Goal: Task Accomplishment & Management: Use online tool/utility

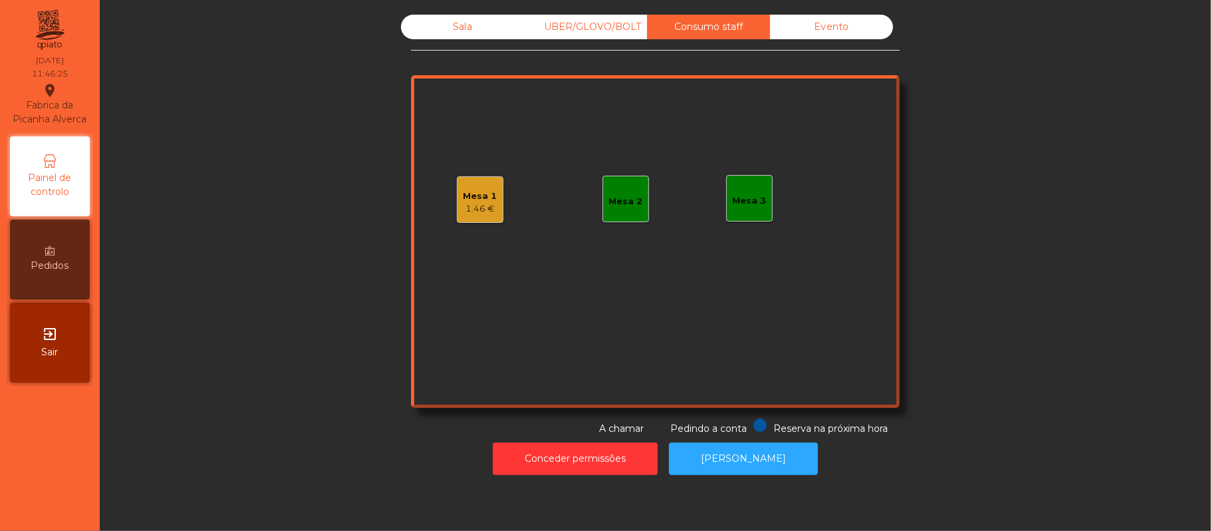
click at [749, 199] on div "Mesa 3" at bounding box center [750, 200] width 34 height 13
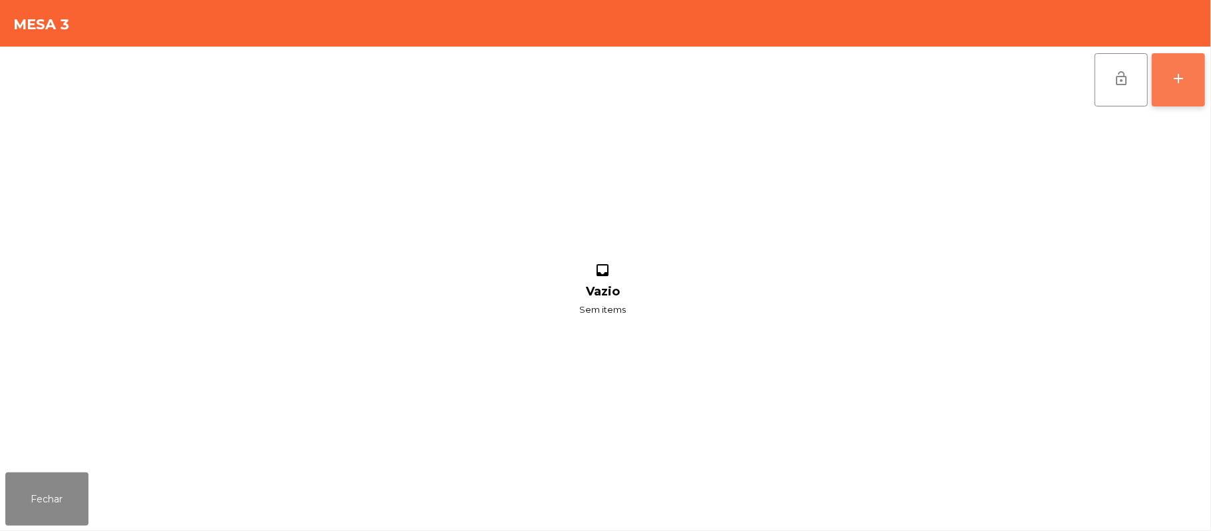
click at [1186, 78] on div "add" at bounding box center [1178, 78] width 16 height 16
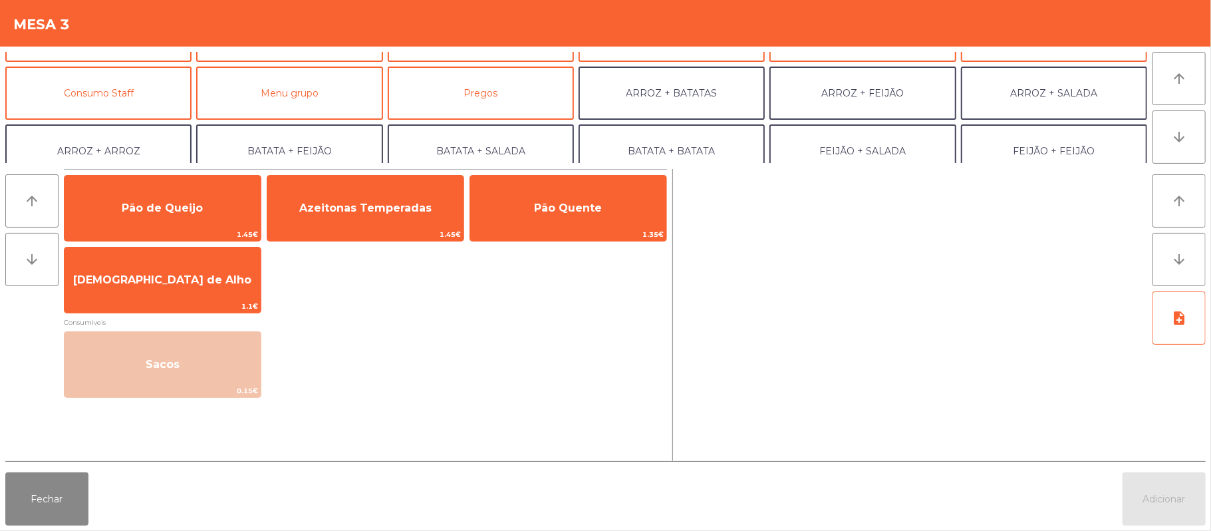
scroll to position [112, 0]
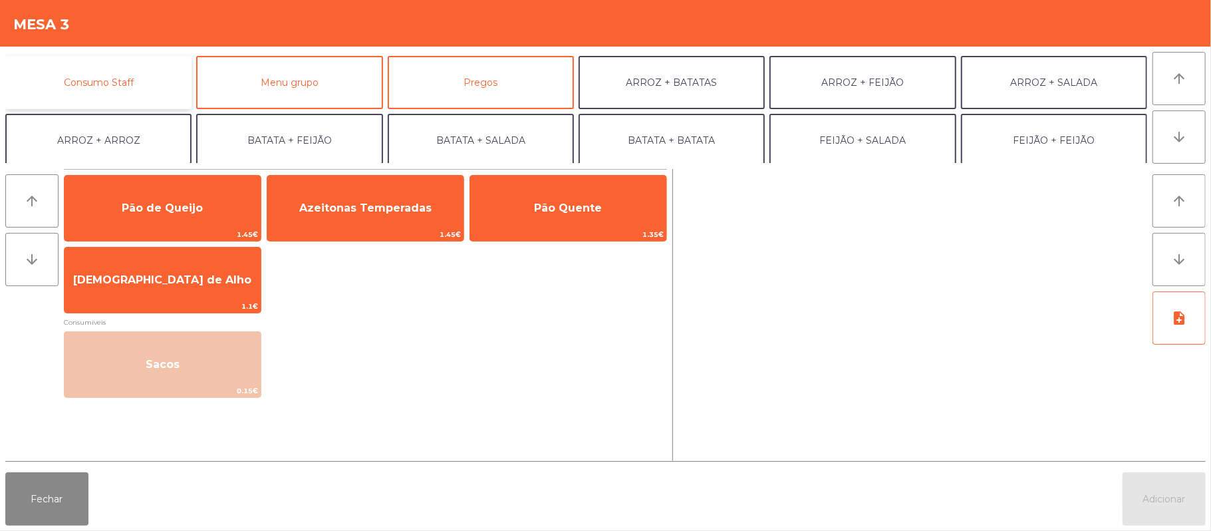
click at [147, 88] on button "Consumo Staff" at bounding box center [98, 82] width 186 height 53
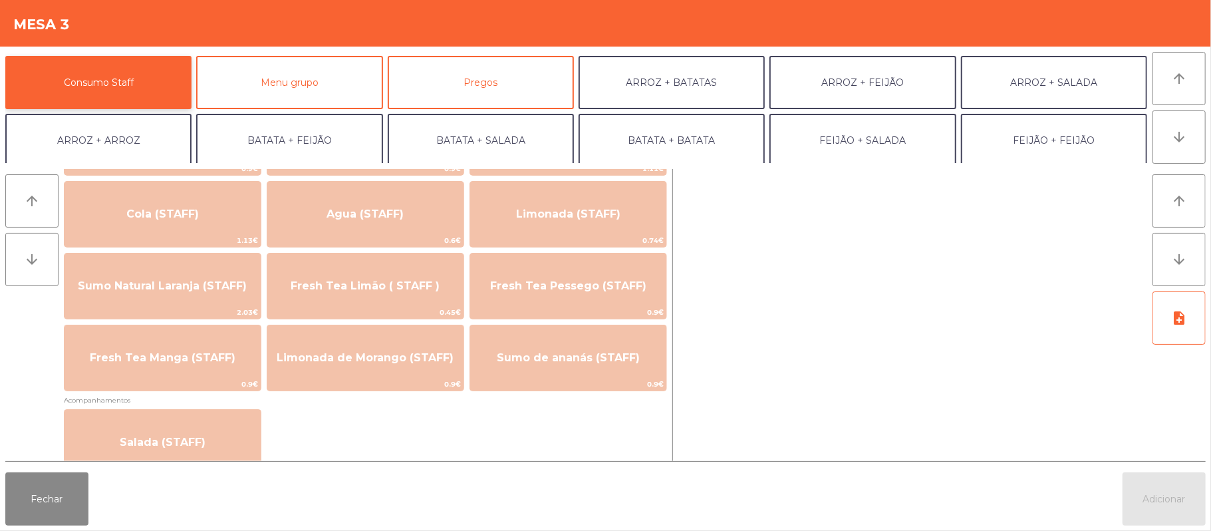
scroll to position [320, 0]
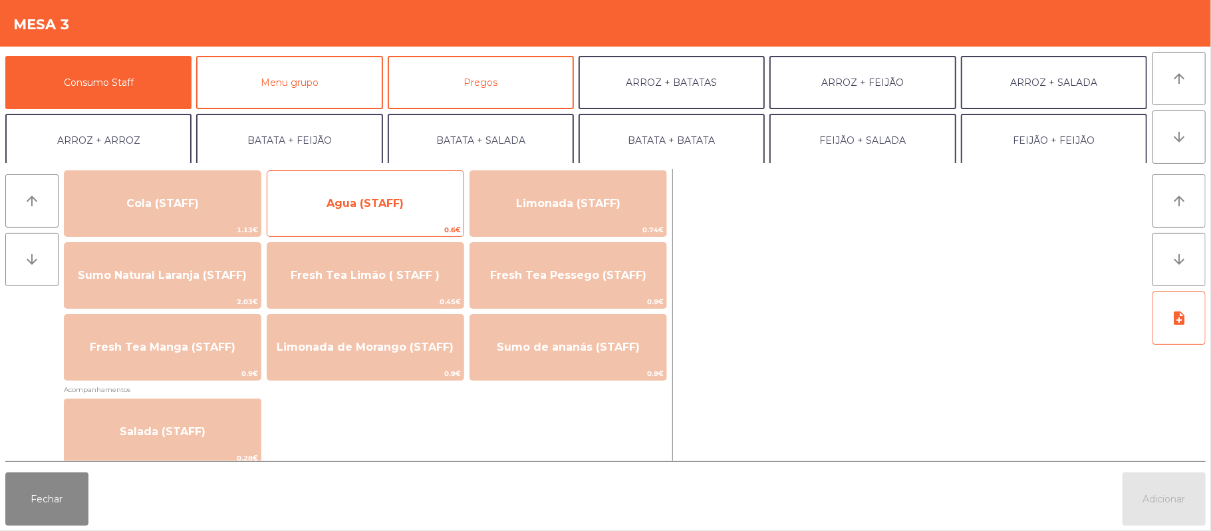
click at [384, 208] on span "Agua (STAFF)" at bounding box center [364, 203] width 77 height 13
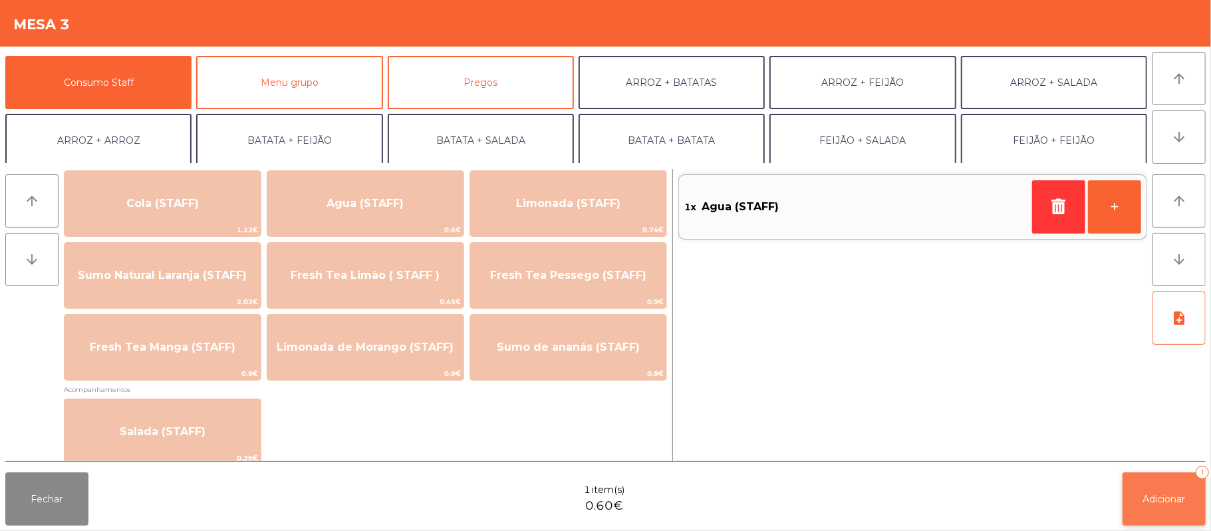
click at [1181, 508] on button "Adicionar 1" at bounding box center [1163, 498] width 83 height 53
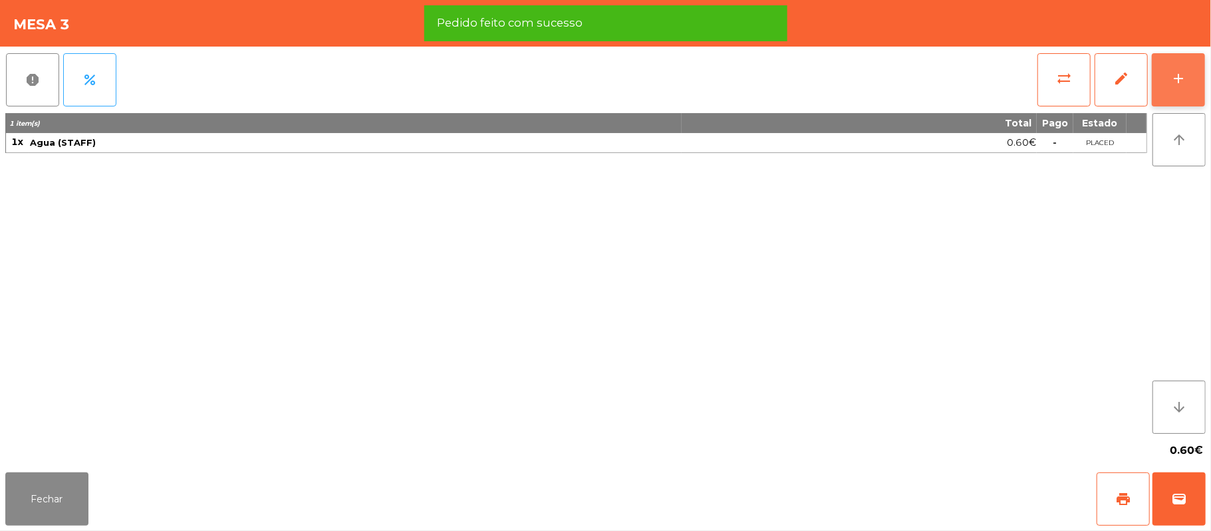
click at [1165, 76] on button "add" at bounding box center [1177, 79] width 53 height 53
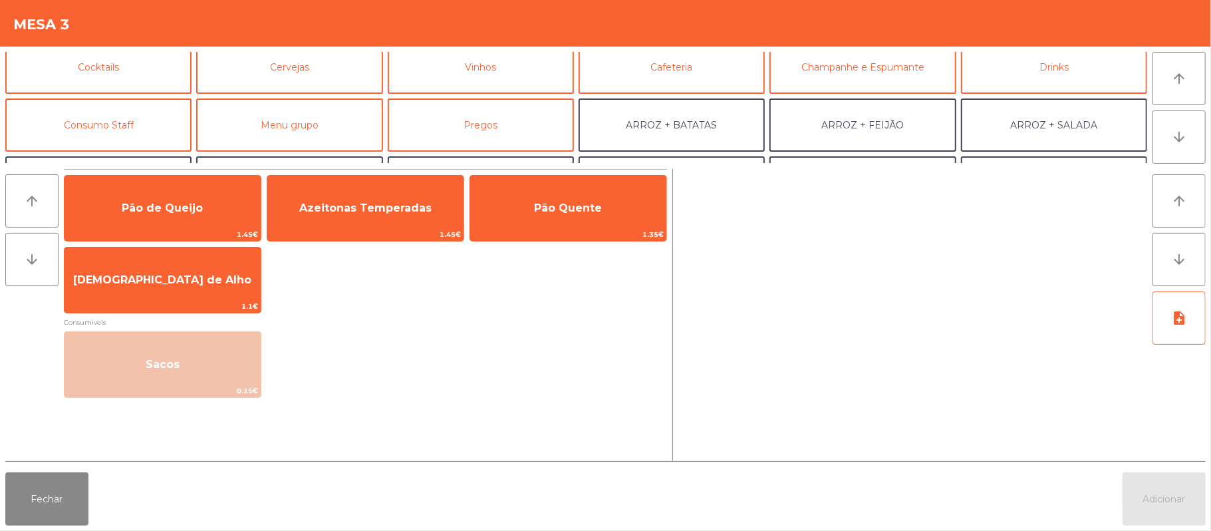
scroll to position [89, 0]
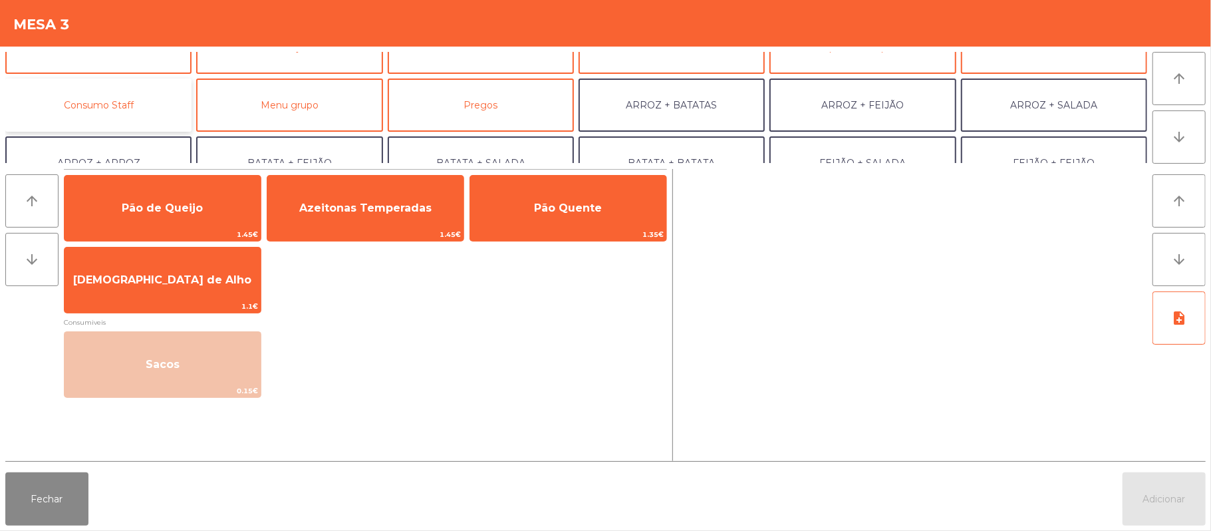
click at [137, 104] on button "Consumo Staff" at bounding box center [98, 104] width 186 height 53
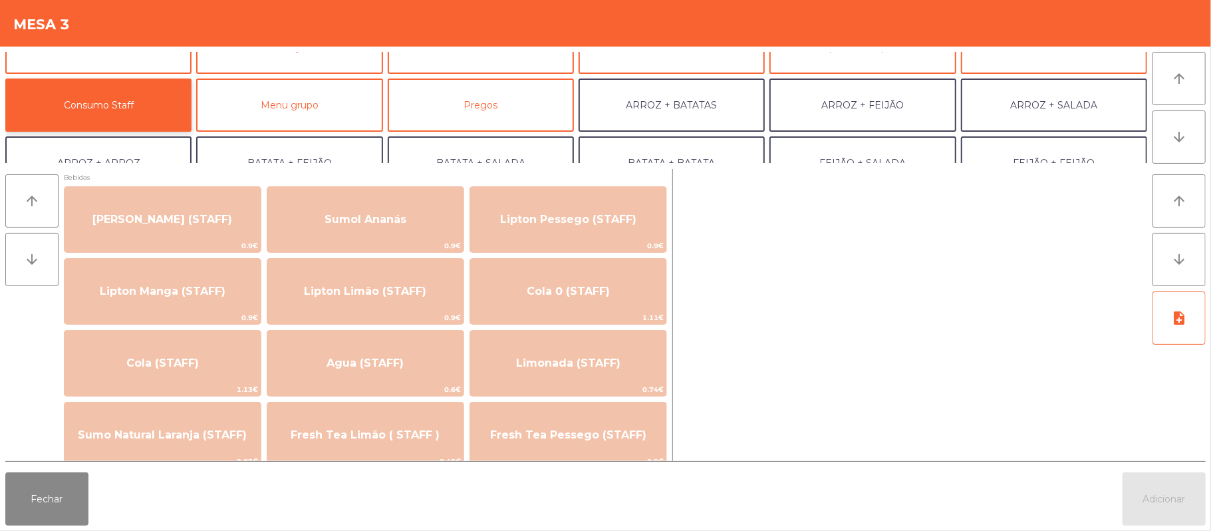
scroll to position [245, 0]
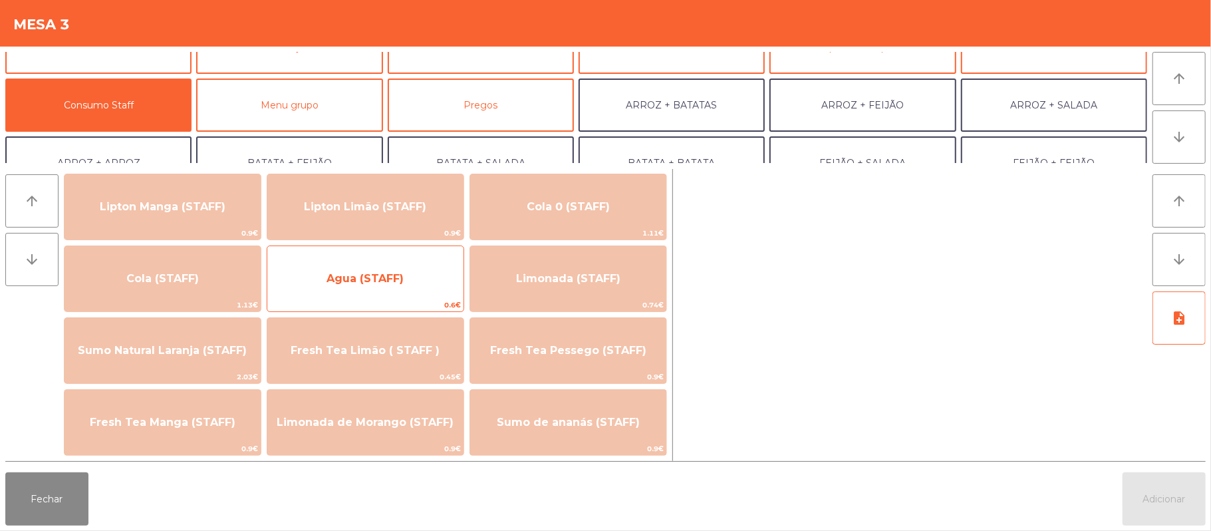
click at [396, 283] on span "Agua (STAFF)" at bounding box center [364, 278] width 77 height 13
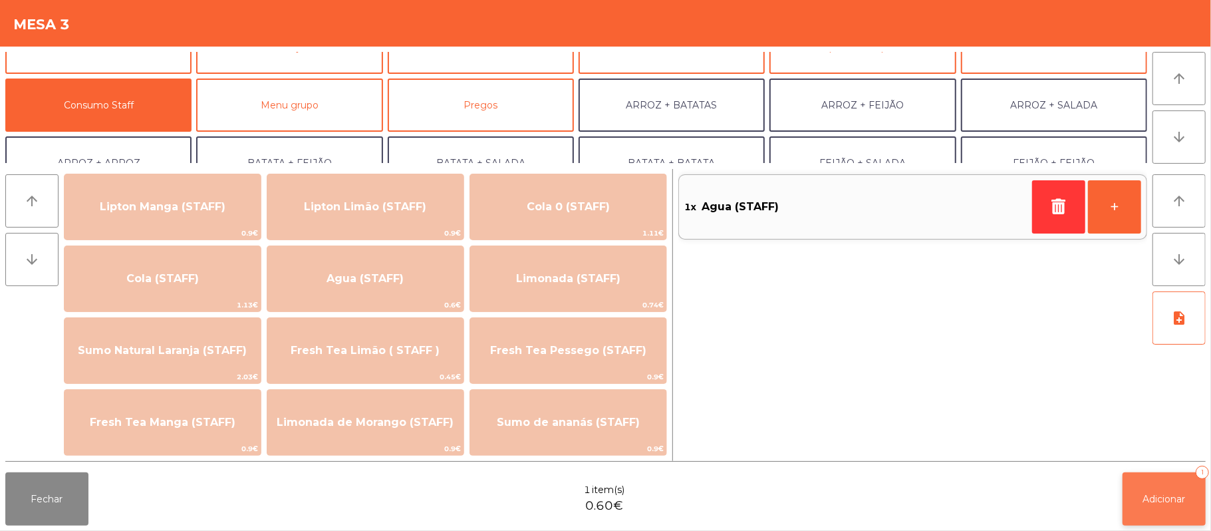
click at [1155, 498] on span "Adicionar" at bounding box center [1164, 499] width 43 height 12
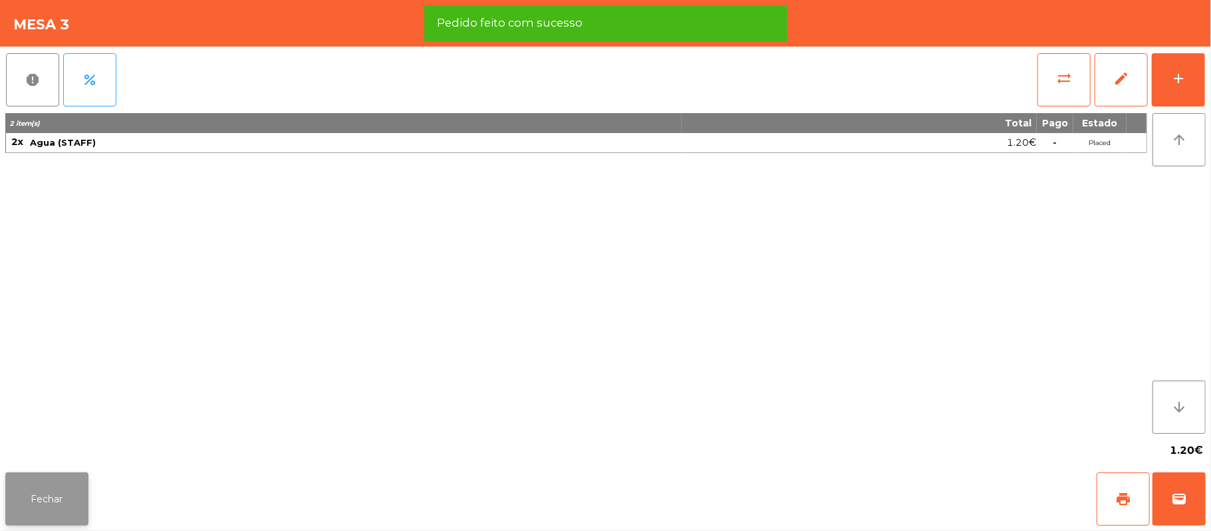
click at [44, 489] on button "Fechar" at bounding box center [46, 498] width 83 height 53
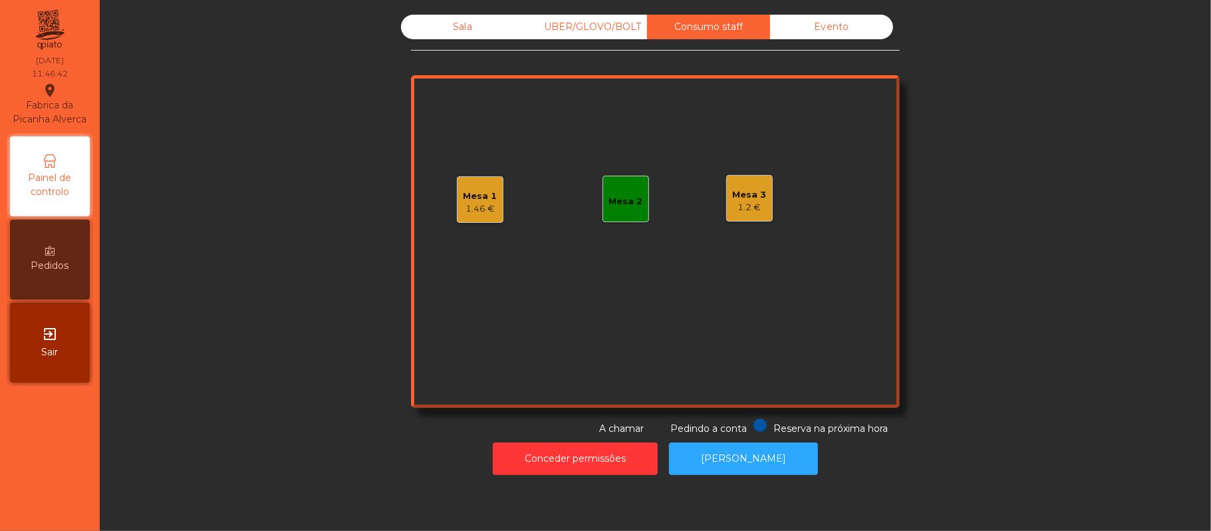
click at [453, 32] on div "Sala" at bounding box center [462, 27] width 123 height 25
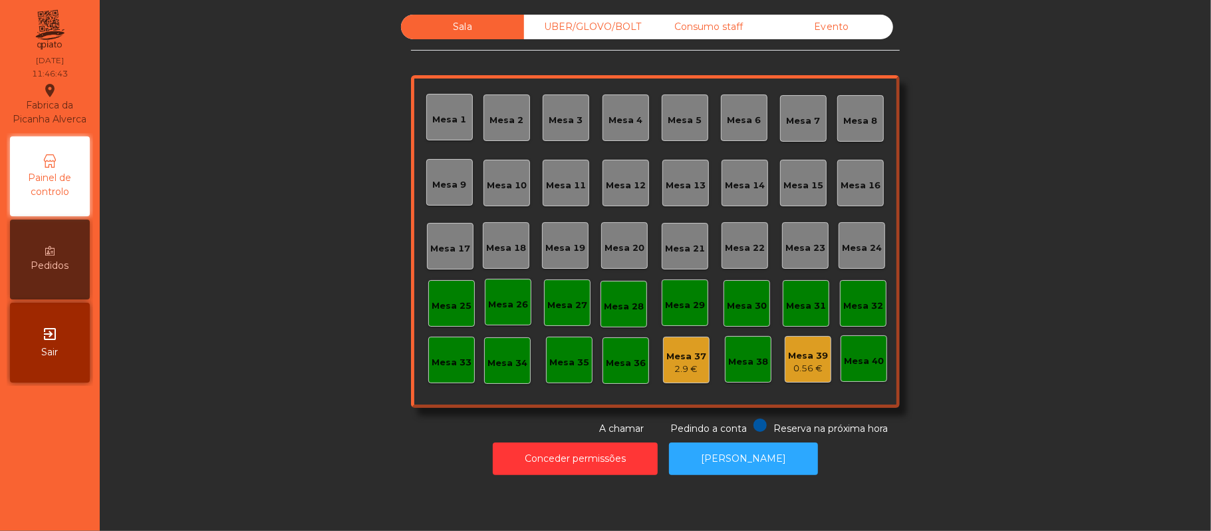
click at [794, 357] on div "Mesa 39" at bounding box center [808, 355] width 40 height 13
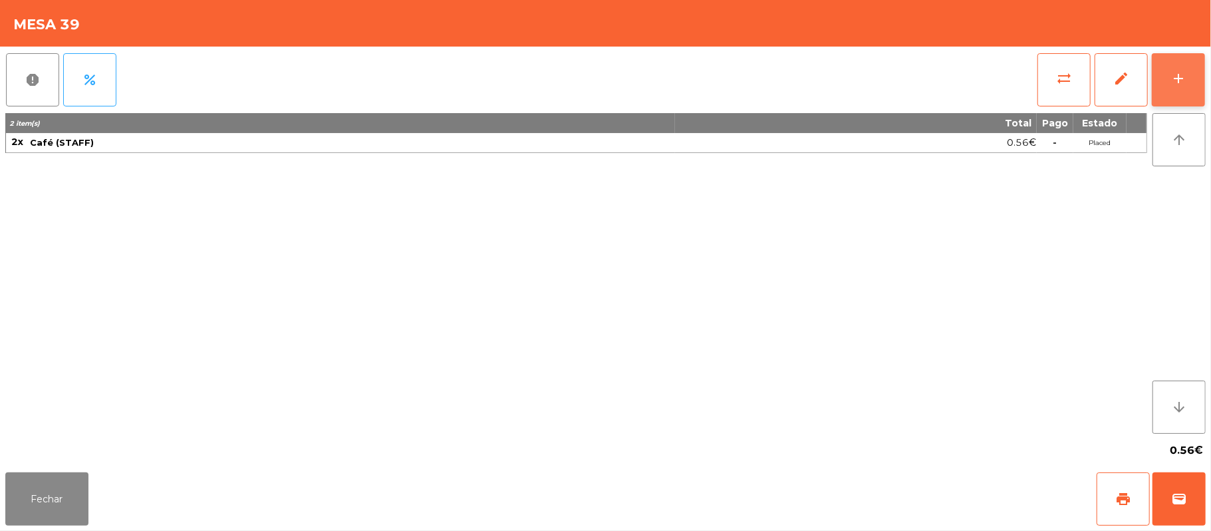
click at [1161, 88] on button "add" at bounding box center [1177, 79] width 53 height 53
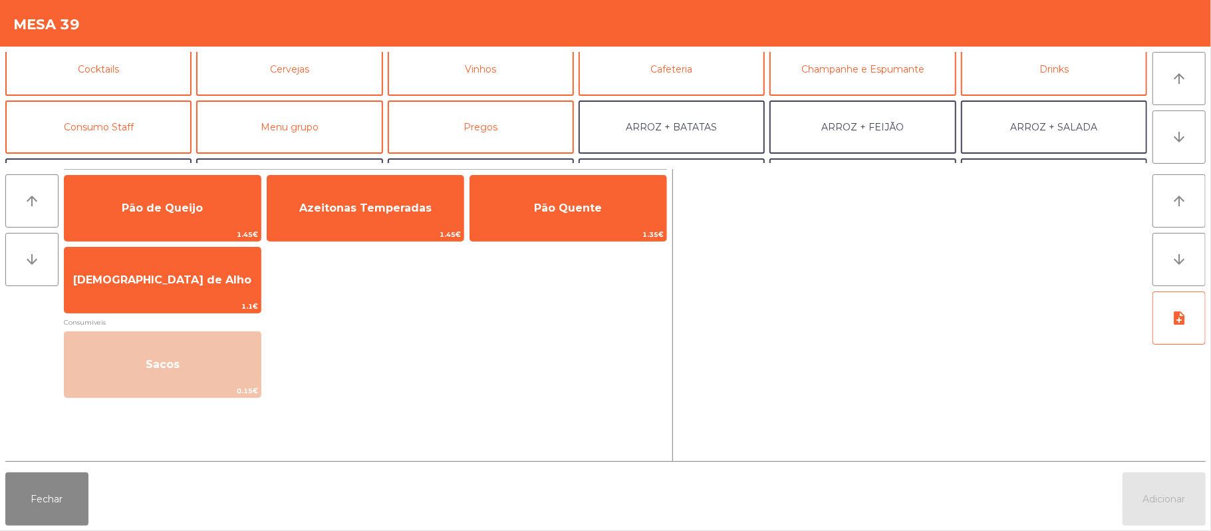
scroll to position [0, 0]
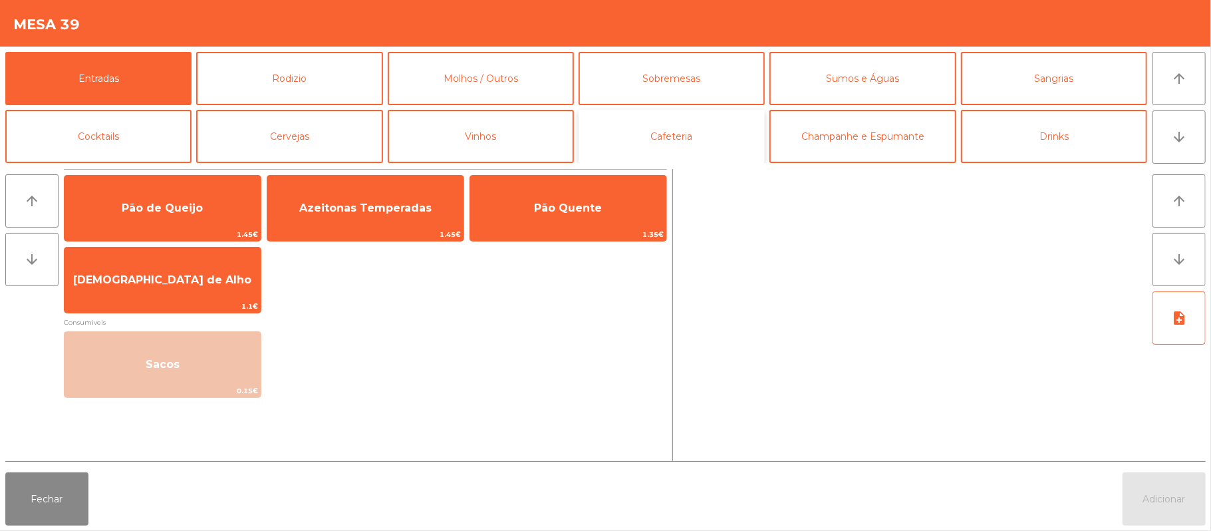
click at [687, 142] on button "Cafeteria" at bounding box center [671, 136] width 186 height 53
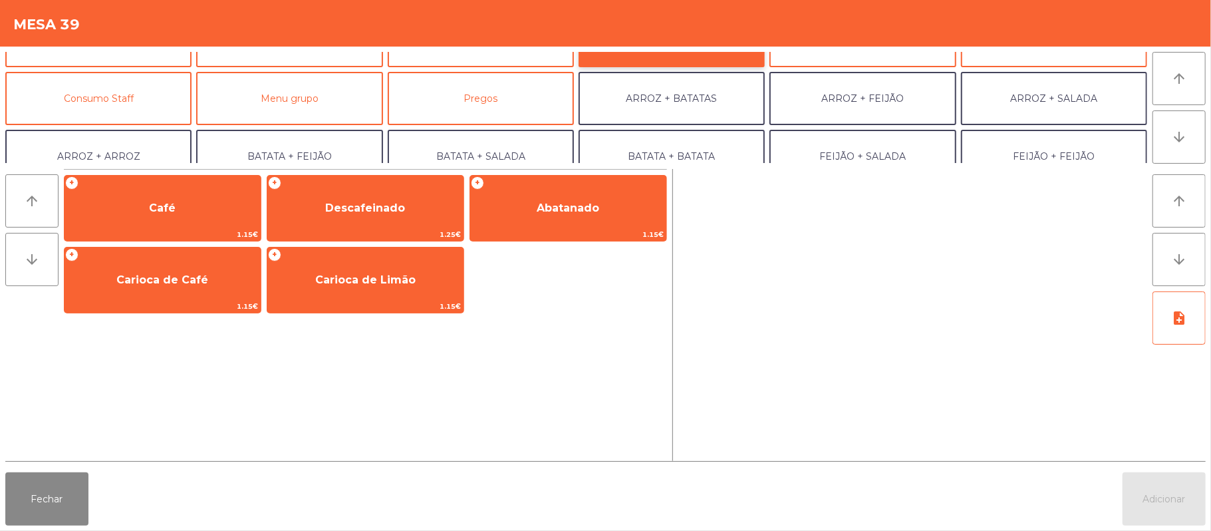
scroll to position [109, 0]
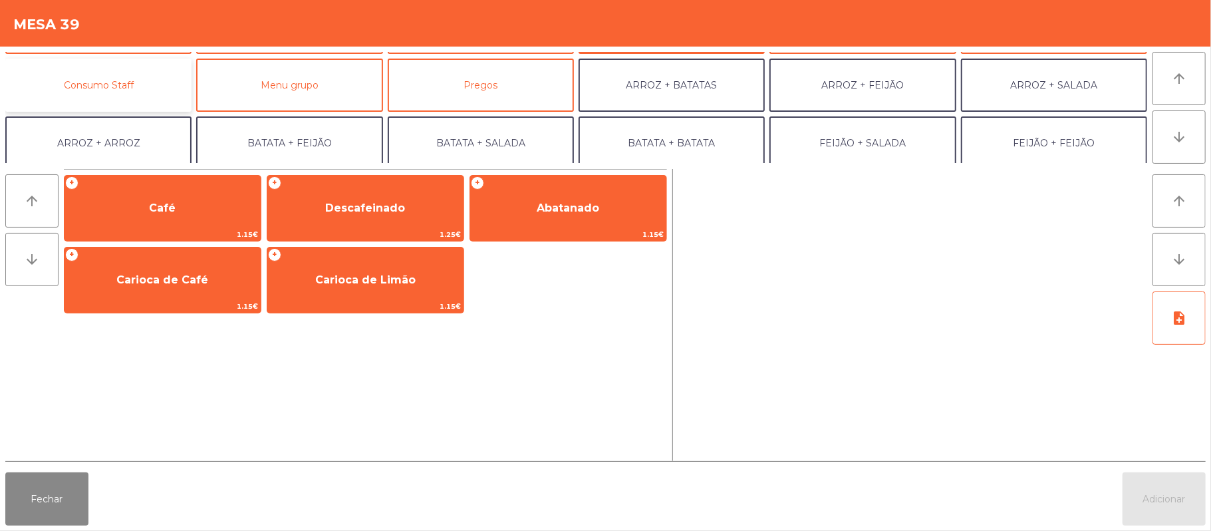
click at [128, 86] on button "Consumo Staff" at bounding box center [98, 85] width 186 height 53
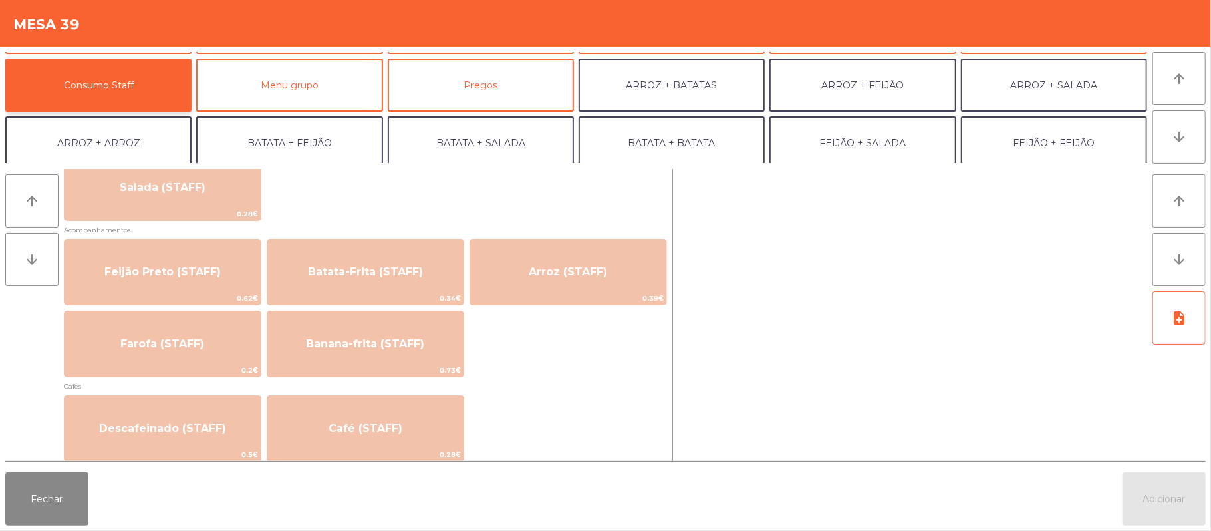
scroll to position [580, 0]
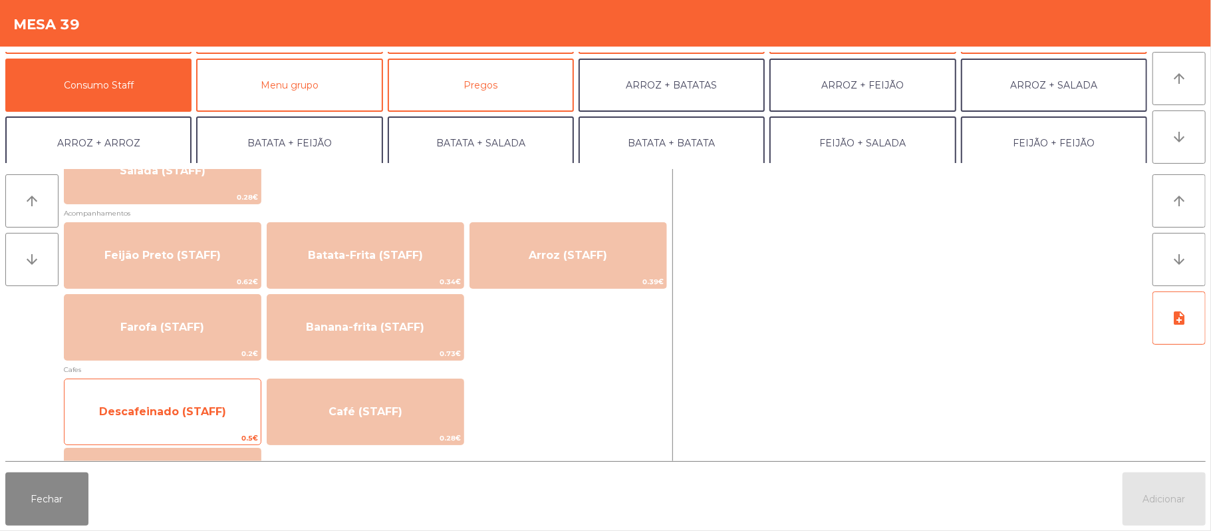
click at [190, 410] on span "Descafeinado (STAFF)" at bounding box center [162, 411] width 127 height 13
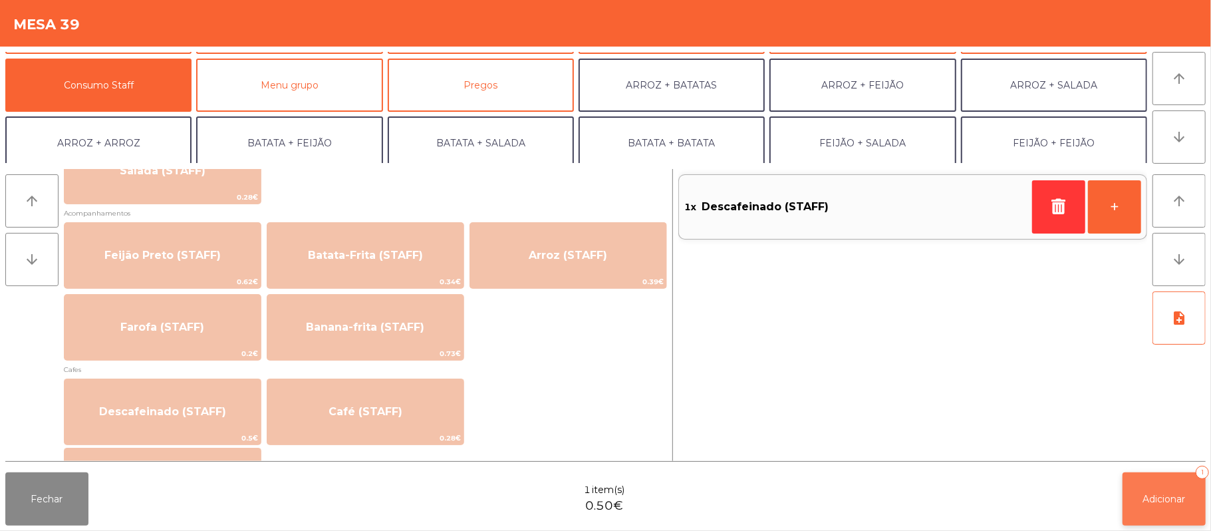
click at [1138, 490] on button "Adicionar 1" at bounding box center [1163, 498] width 83 height 53
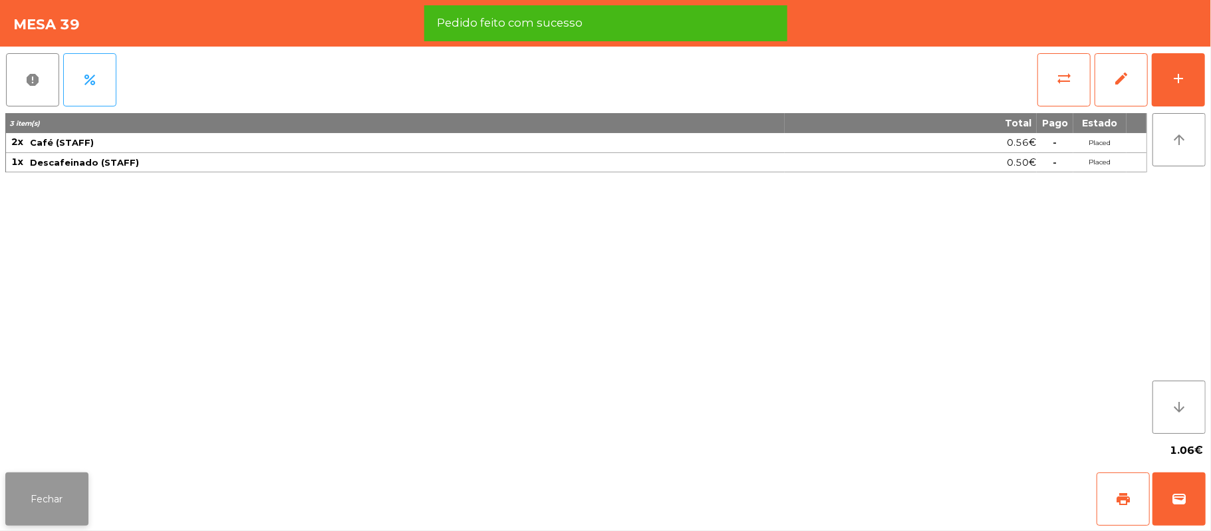
click at [46, 495] on button "Fechar" at bounding box center [46, 498] width 83 height 53
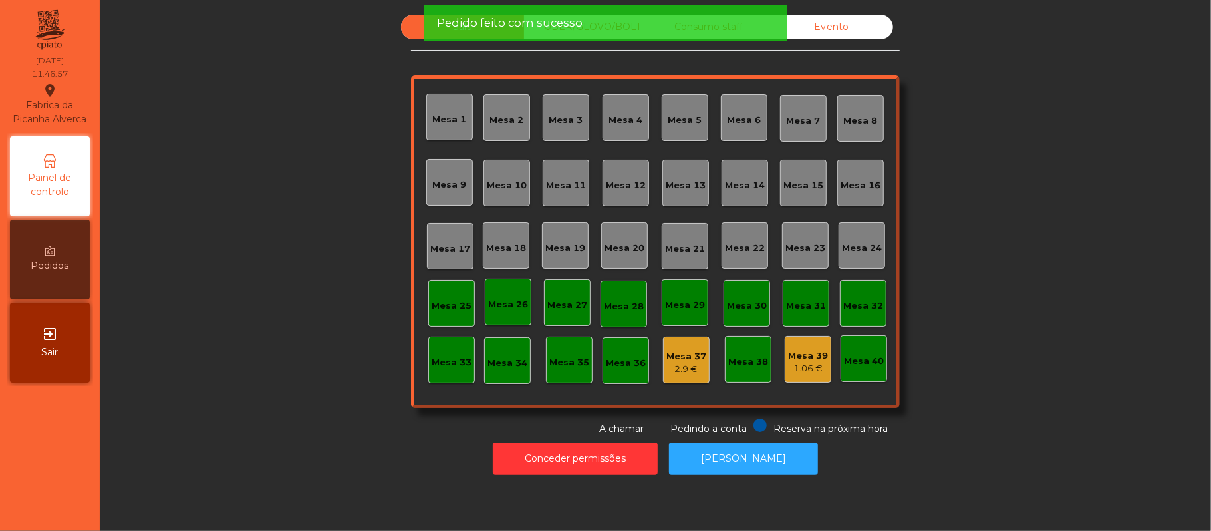
click at [674, 365] on div "2.9 €" at bounding box center [686, 368] width 40 height 13
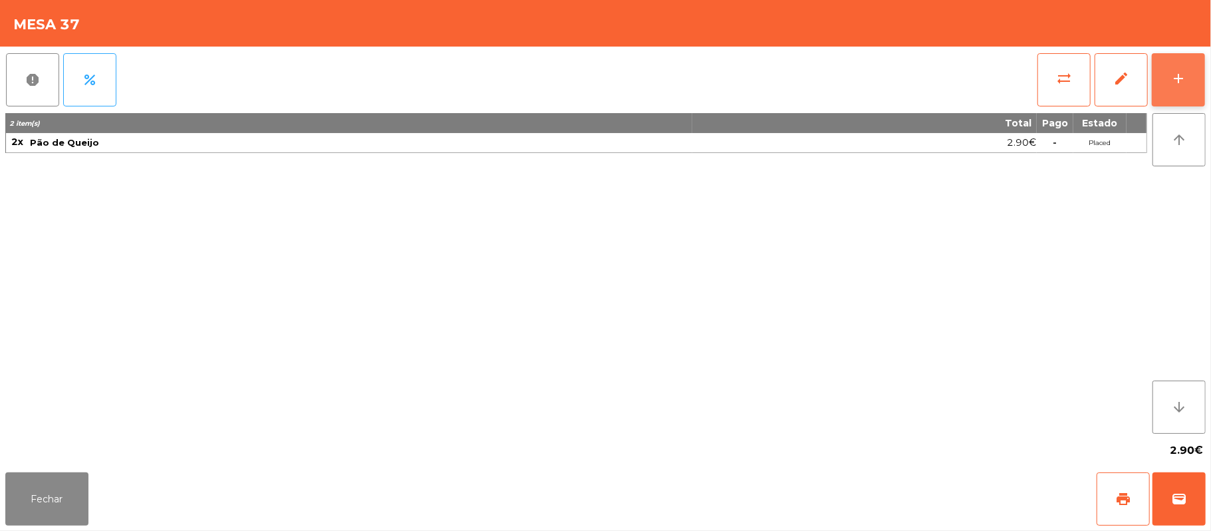
click at [1182, 73] on div "add" at bounding box center [1178, 78] width 16 height 16
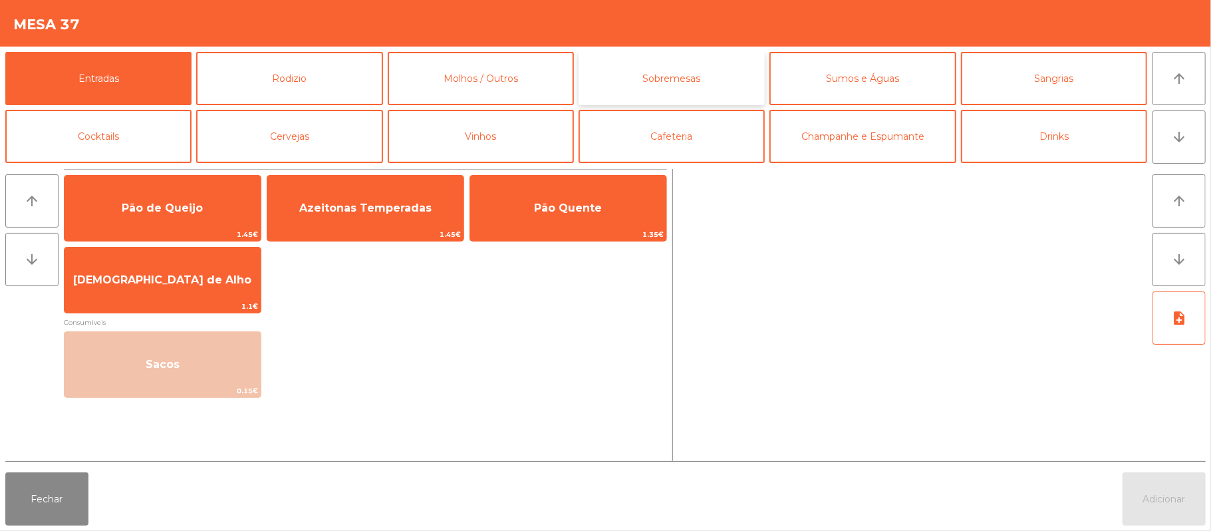
click at [697, 83] on button "Sobremesas" at bounding box center [671, 78] width 186 height 53
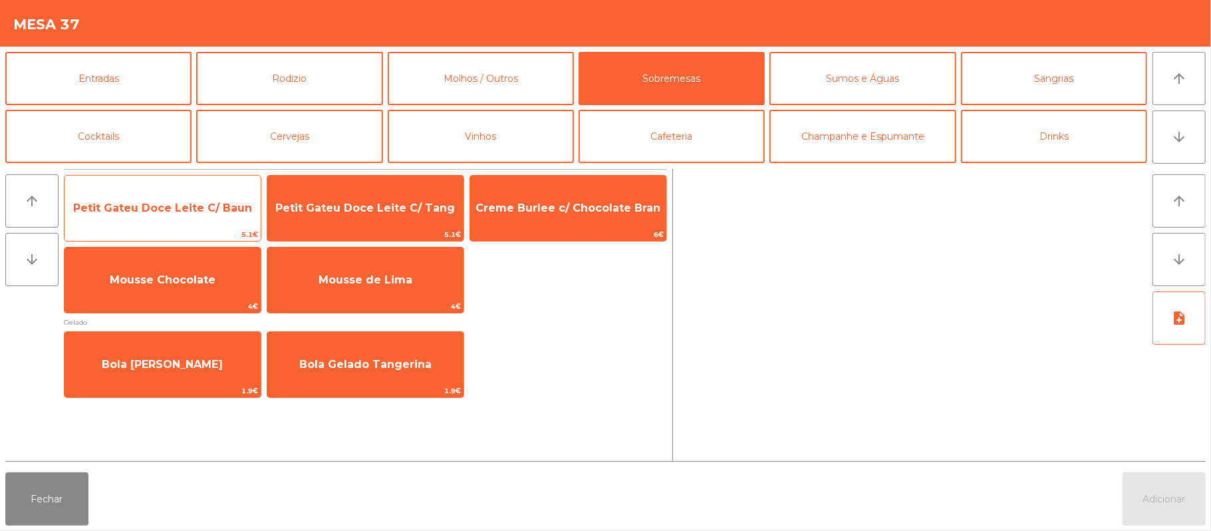
click at [192, 216] on span "Petit Gateu Doce Leite C/ Baun" at bounding box center [162, 208] width 196 height 36
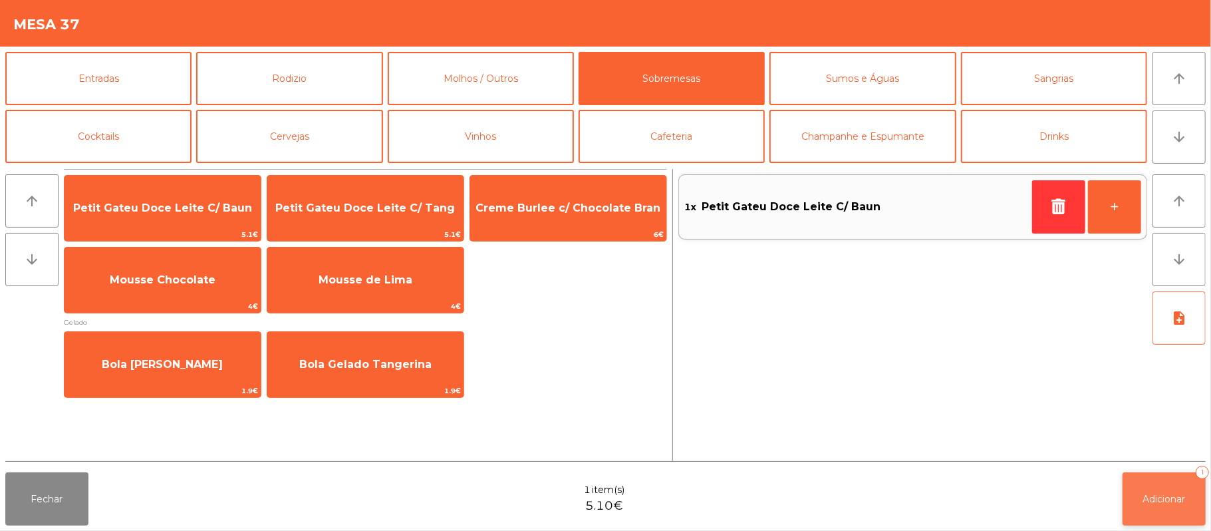
click at [1182, 488] on button "Adicionar 1" at bounding box center [1163, 498] width 83 height 53
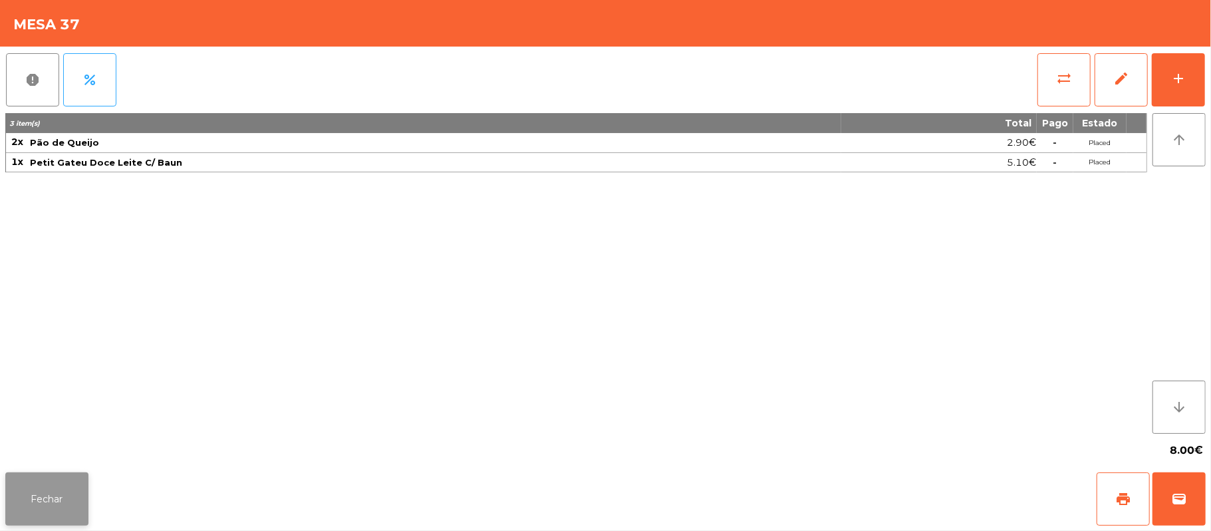
click at [43, 475] on button "Fechar" at bounding box center [46, 498] width 83 height 53
